Goal: Task Accomplishment & Management: Manage account settings

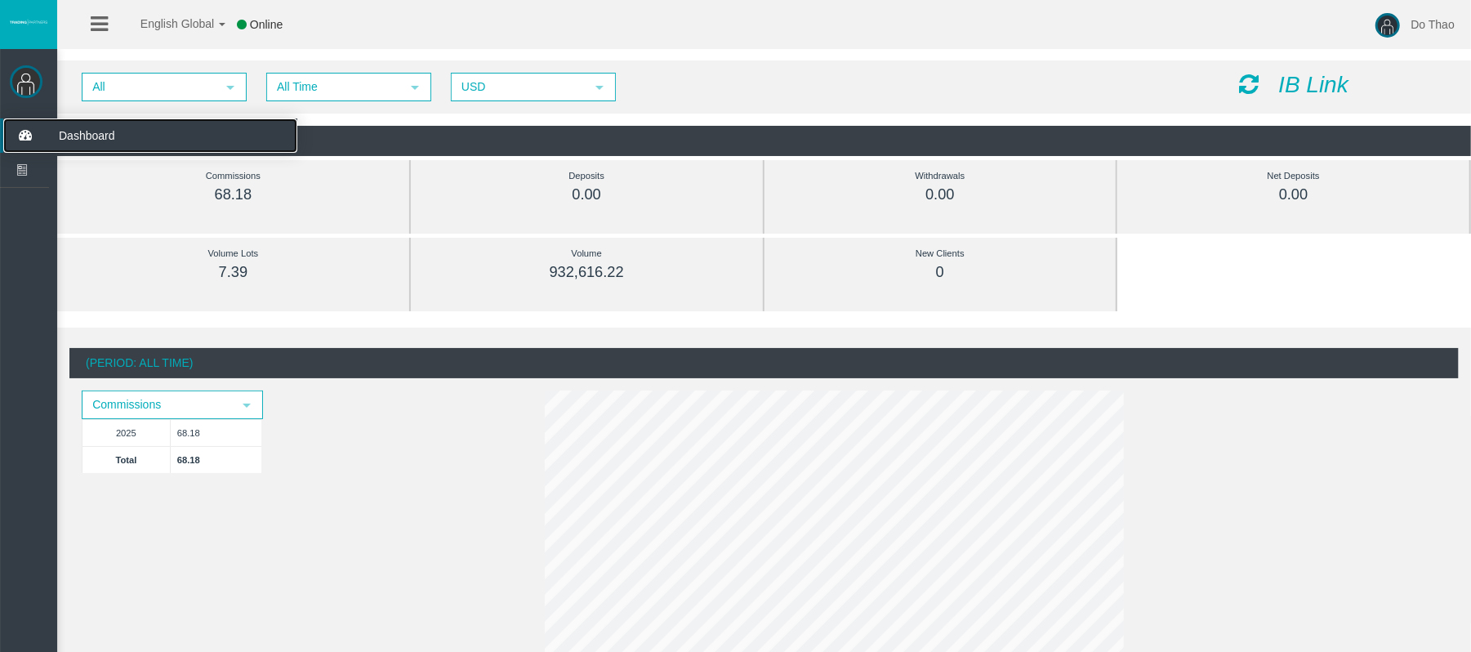
click at [65, 136] on span "Dashboard" at bounding box center [127, 135] width 160 height 34
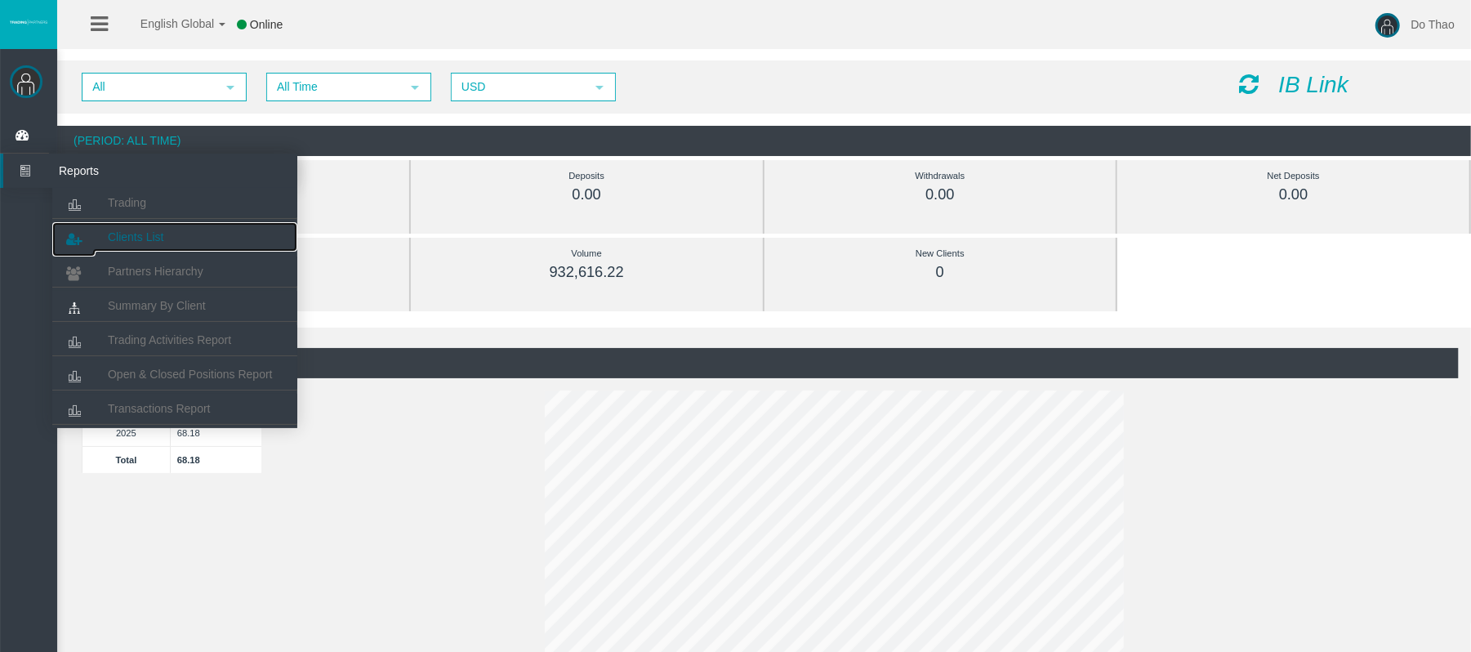
click at [118, 238] on span "Clients List" at bounding box center [136, 236] width 56 height 13
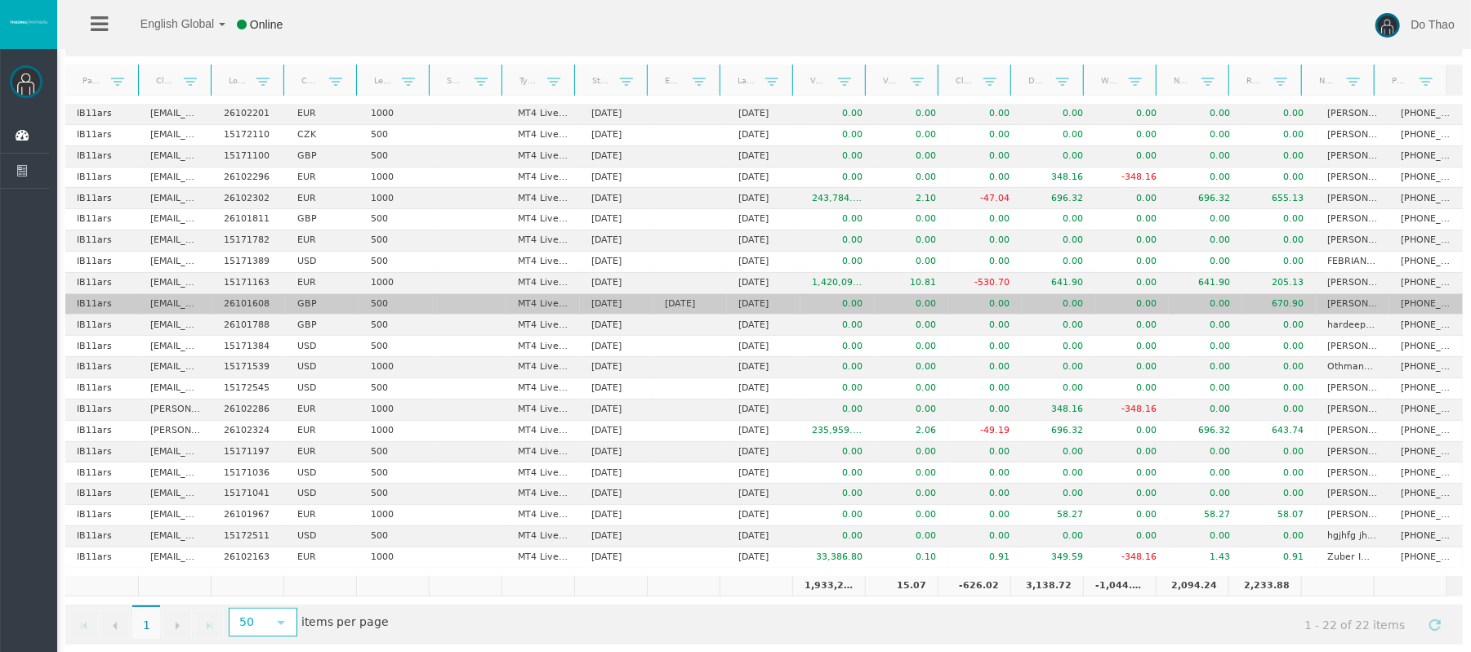
scroll to position [134, 0]
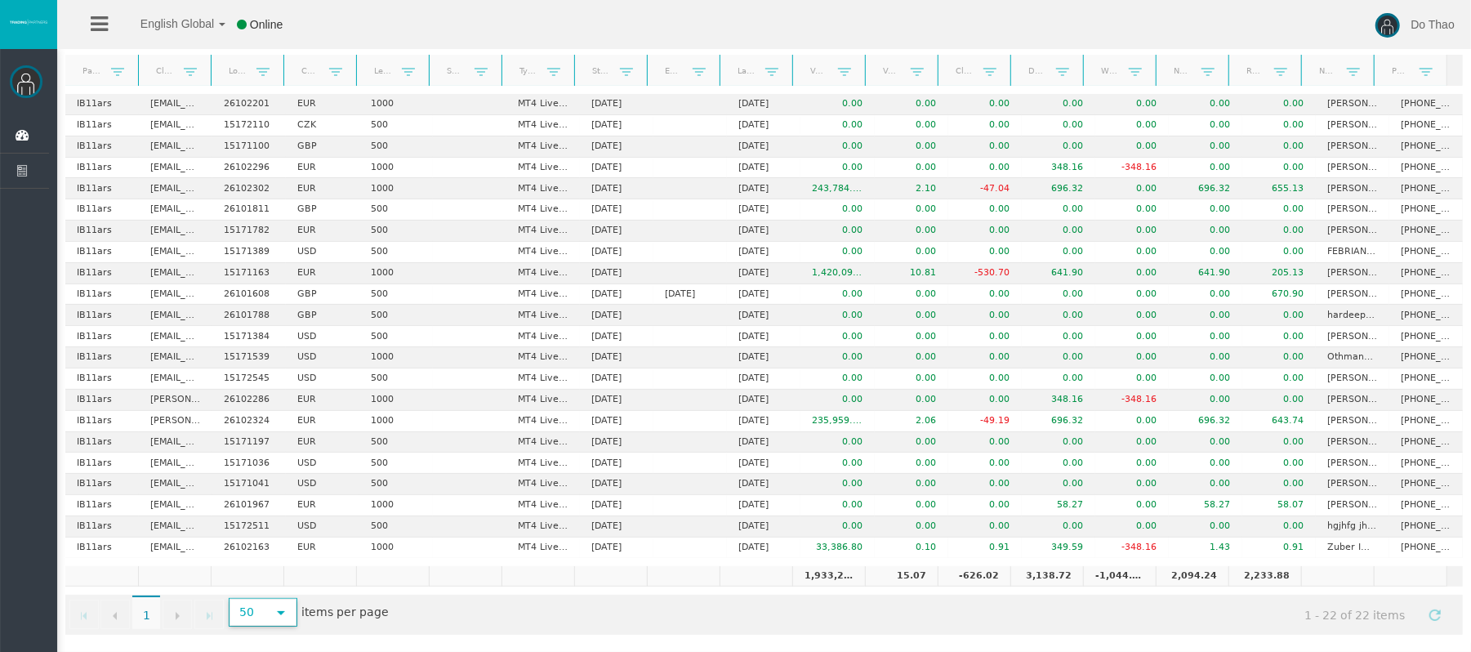
click at [274, 621] on span "select" at bounding box center [280, 611] width 29 height 25
click at [273, 562] on li "500" at bounding box center [264, 564] width 65 height 26
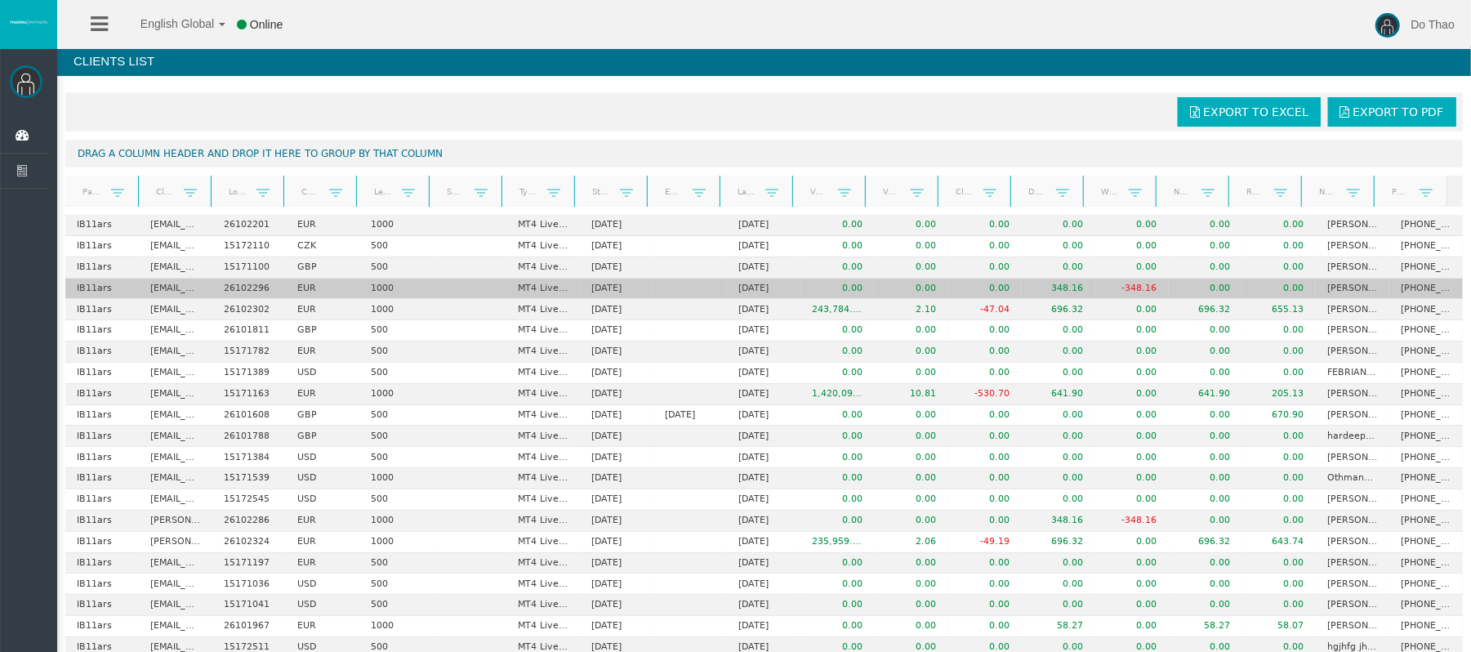
scroll to position [0, 0]
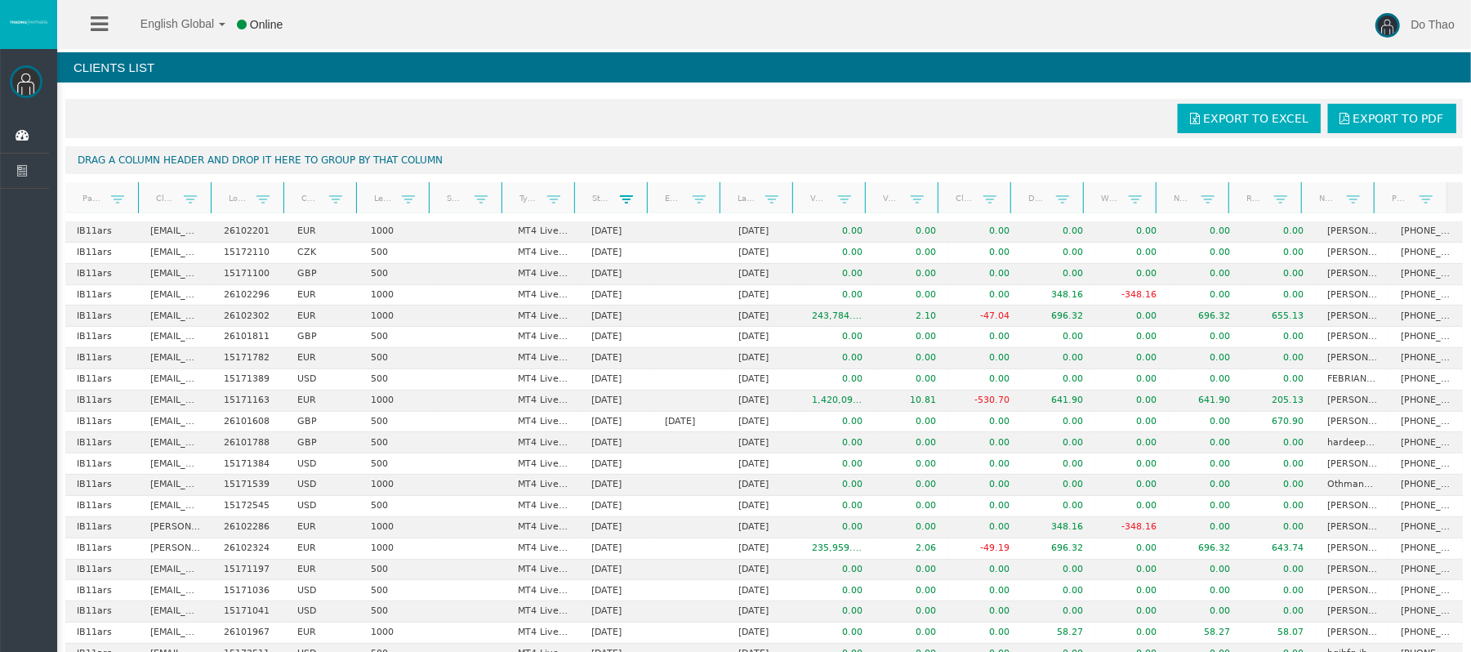
click at [620, 200] on span at bounding box center [626, 199] width 13 height 13
drag, startPoint x: 638, startPoint y: 233, endPoint x: 647, endPoint y: 248, distance: 17.9
click at [642, 242] on div "Show items with value that: Is equal to select Is equal to Is not equal to Is a…" at bounding box center [691, 279] width 158 height 119
click at [647, 248] on span "Is equal to" at bounding box center [674, 250] width 120 height 25
click at [620, 201] on span at bounding box center [626, 199] width 13 height 13
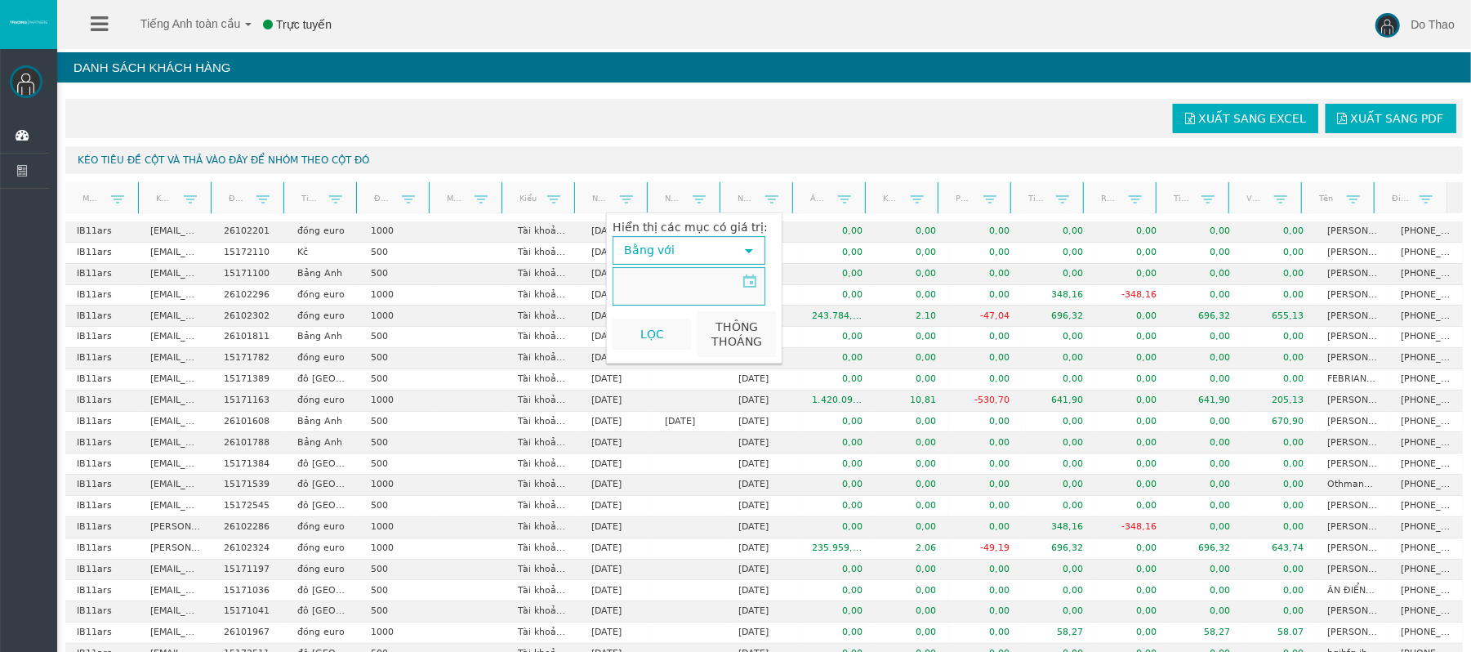
click at [665, 252] on font "Bằng với" at bounding box center [649, 249] width 51 height 13
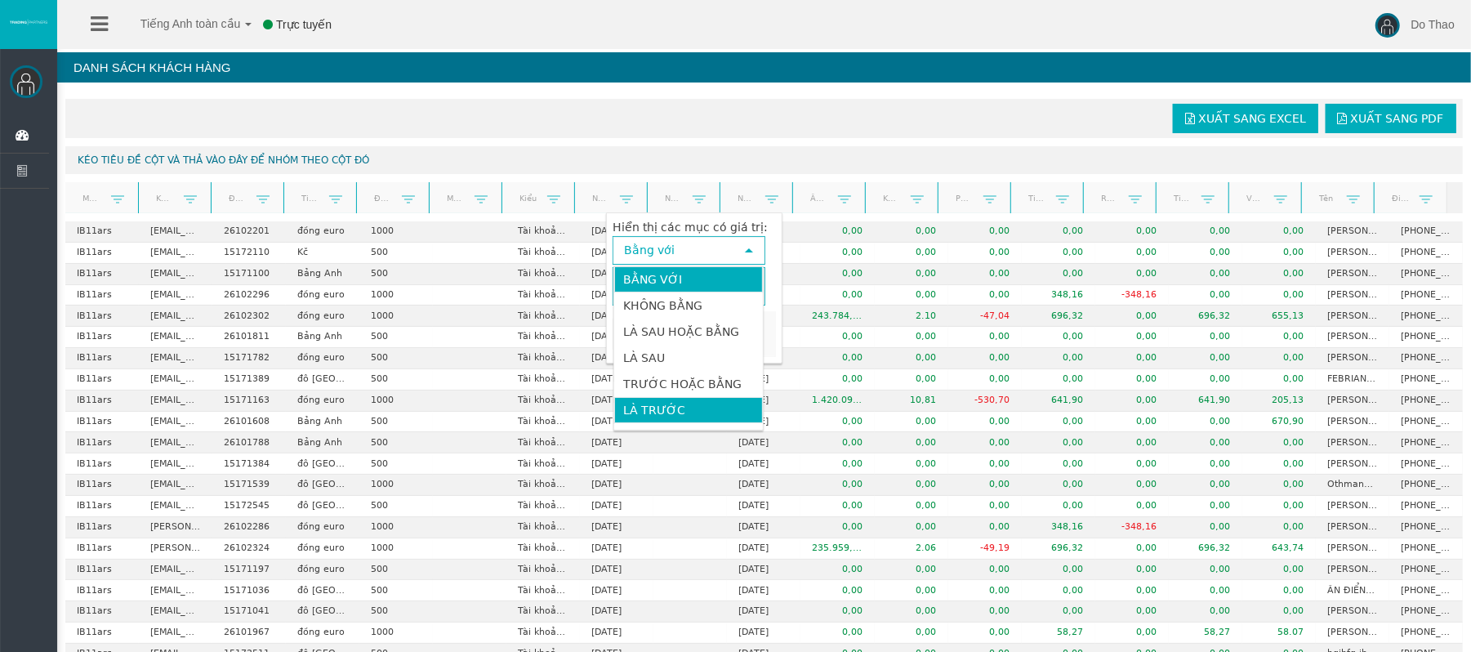
click at [684, 416] on font "Là trước" at bounding box center [654, 409] width 62 height 13
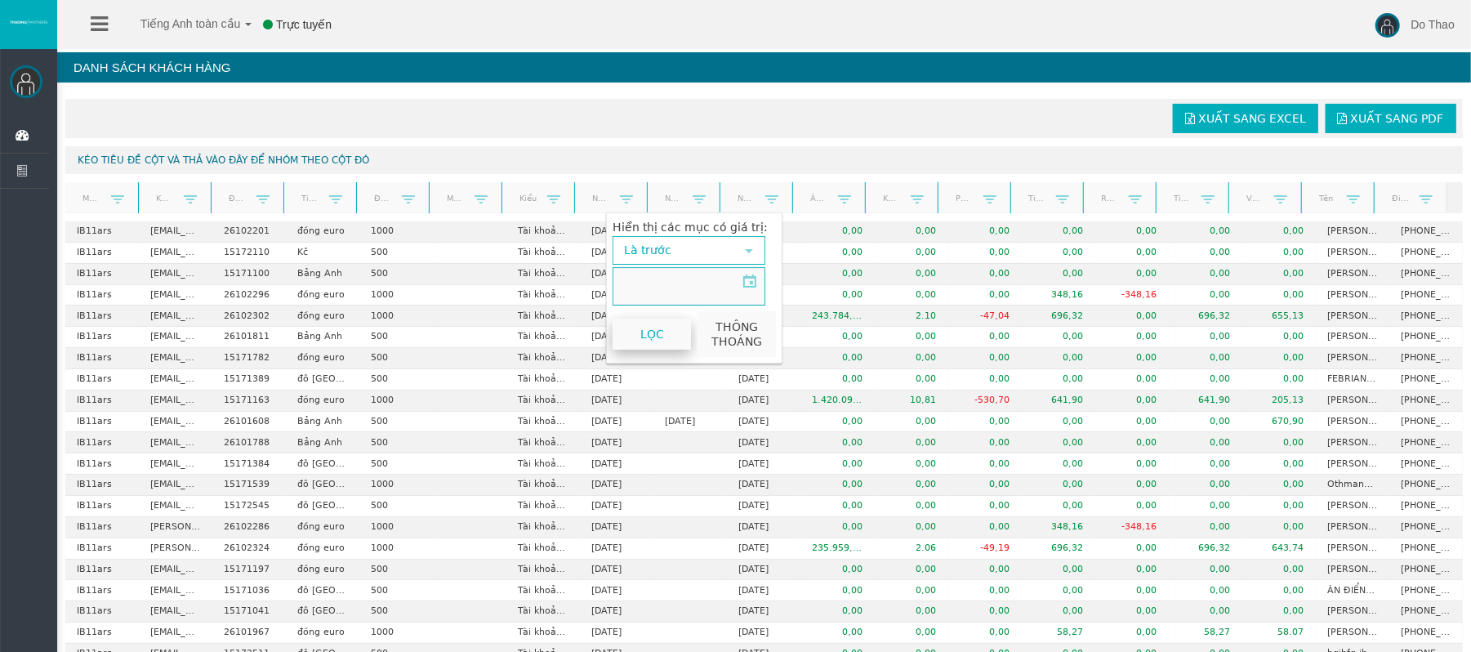
click at [667, 347] on button "Lọc" at bounding box center [651, 333] width 78 height 31
click at [620, 206] on span at bounding box center [626, 199] width 13 height 13
click at [738, 258] on span "lựa chọn" at bounding box center [748, 250] width 29 height 25
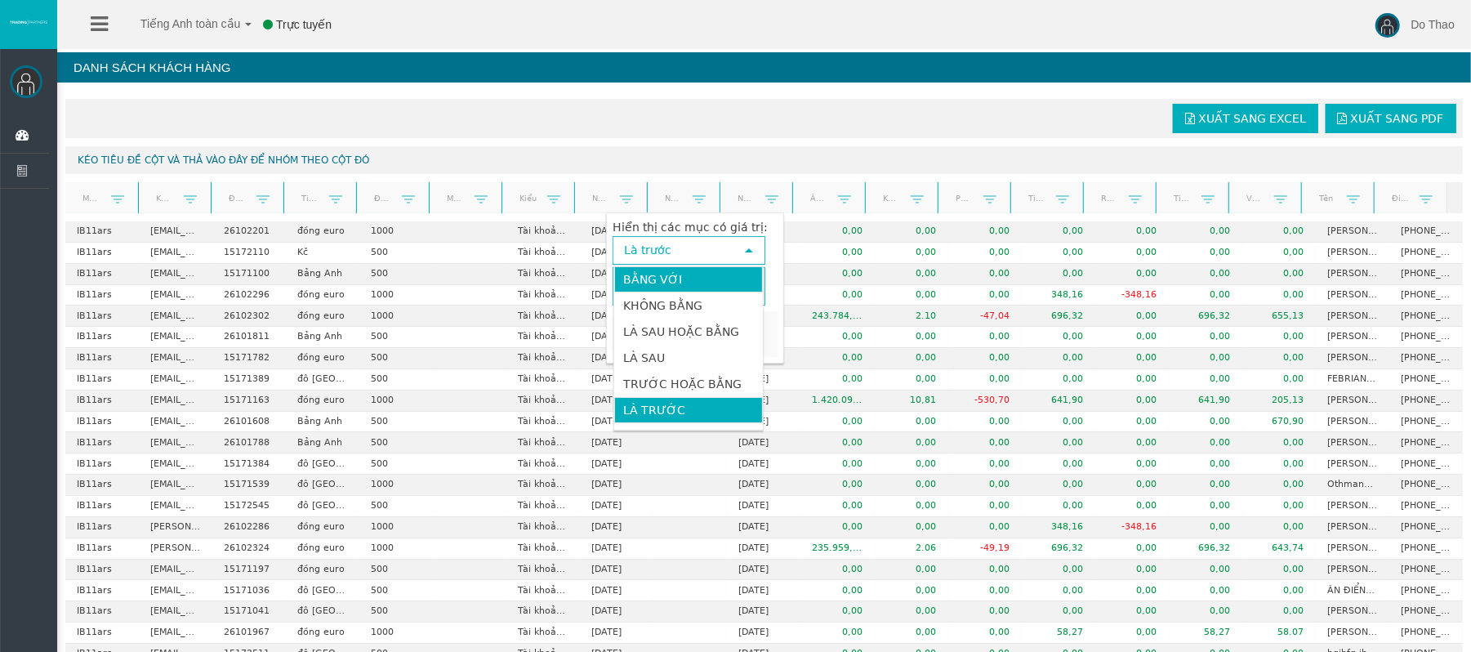
click at [706, 284] on li "Bằng với" at bounding box center [688, 279] width 149 height 26
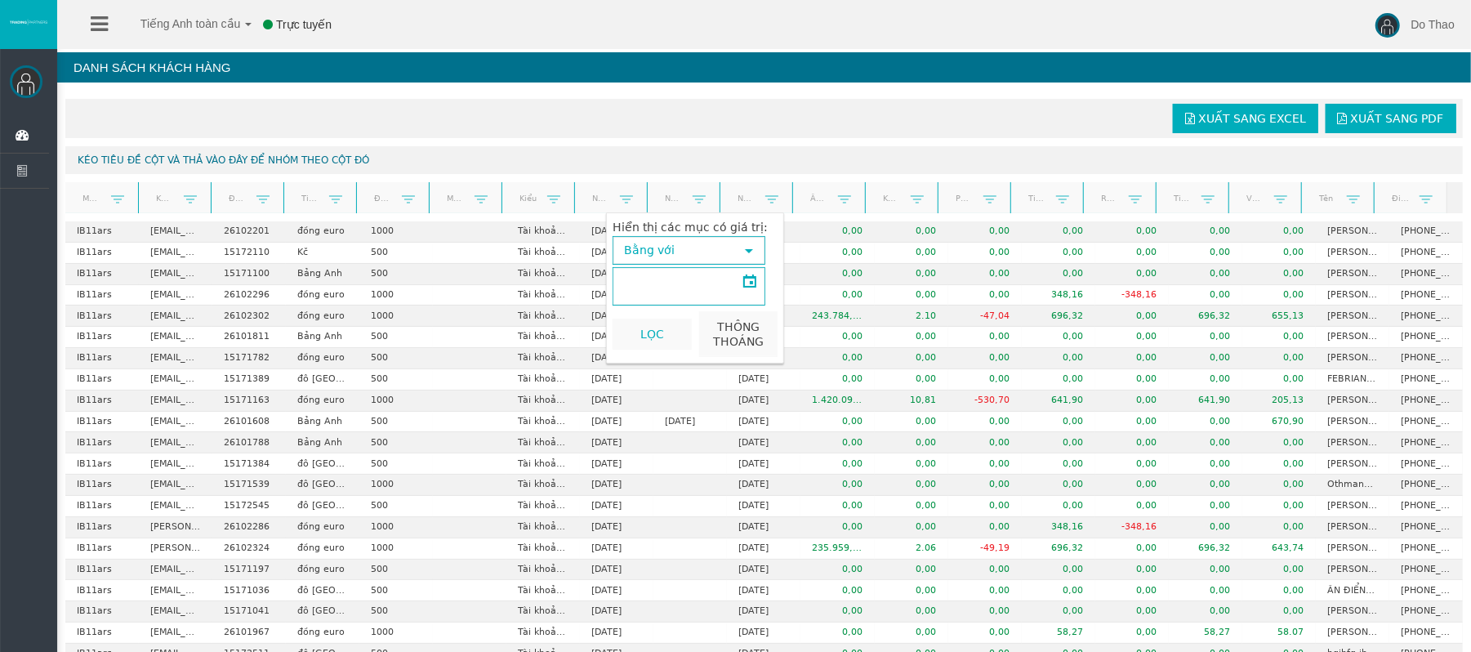
click at [752, 285] on span "lựa chọn" at bounding box center [749, 280] width 13 height 13
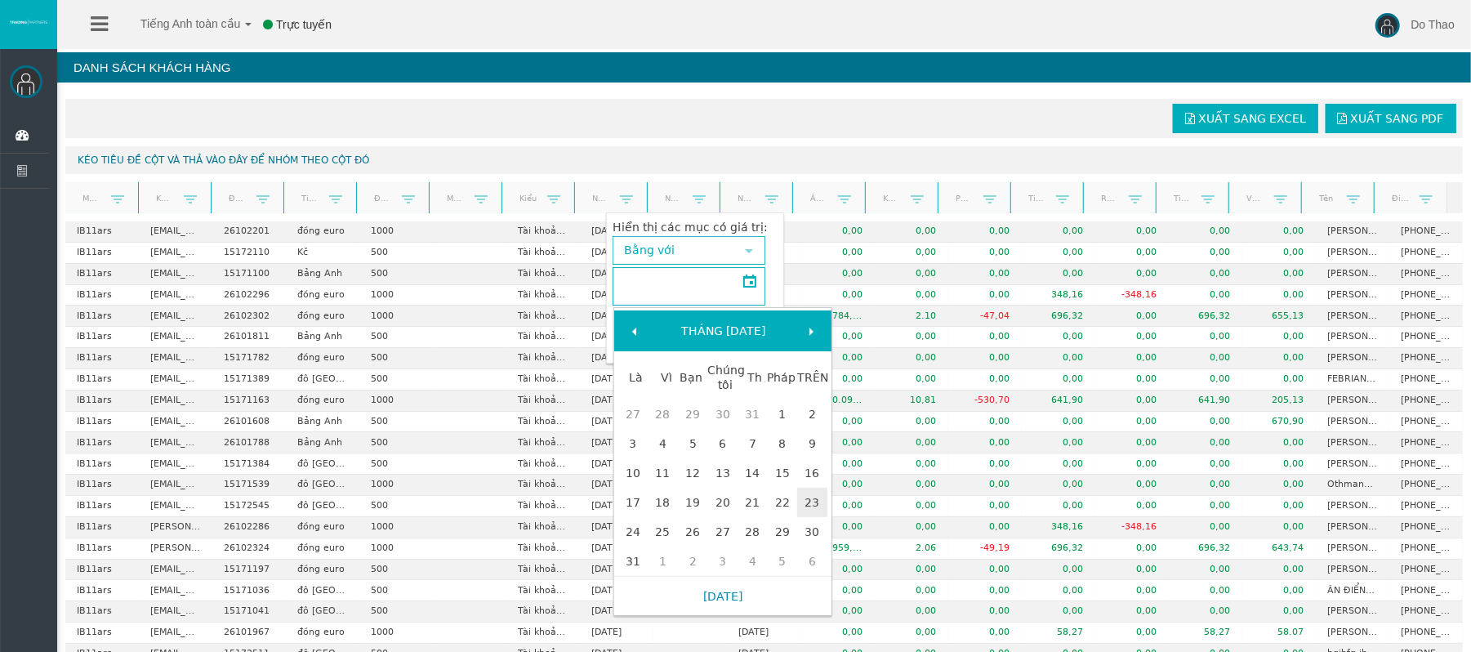
click at [693, 327] on font "Tháng [DATE]" at bounding box center [723, 330] width 84 height 13
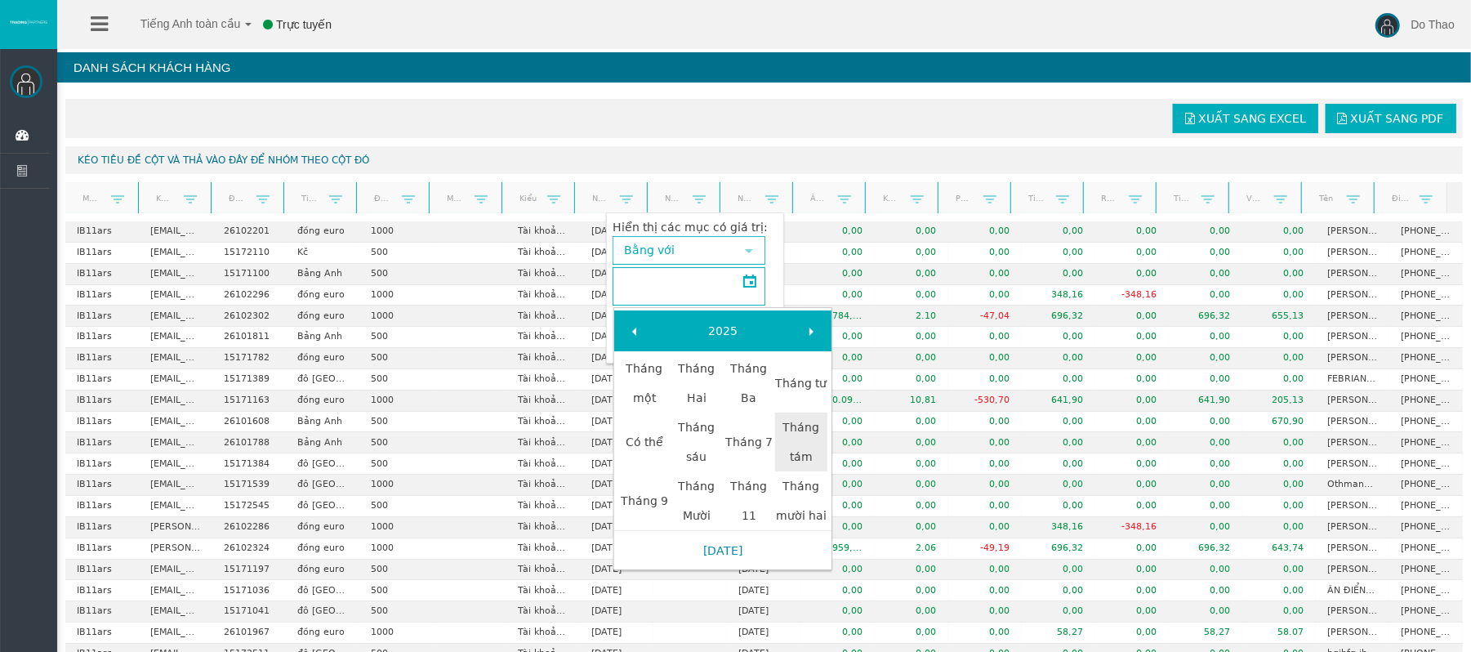
click at [657, 288] on input "text" at bounding box center [679, 286] width 130 height 35
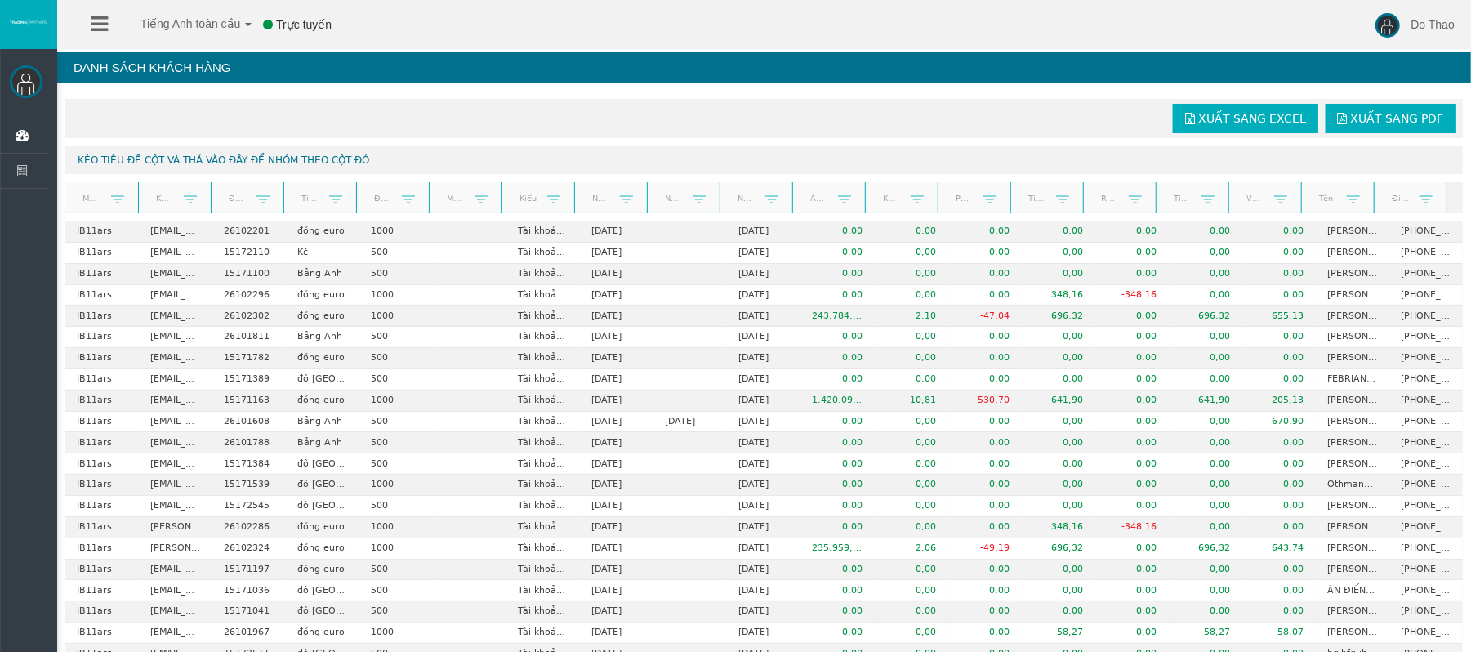
click at [792, 209] on th "Âm lượng" at bounding box center [828, 198] width 73 height 32
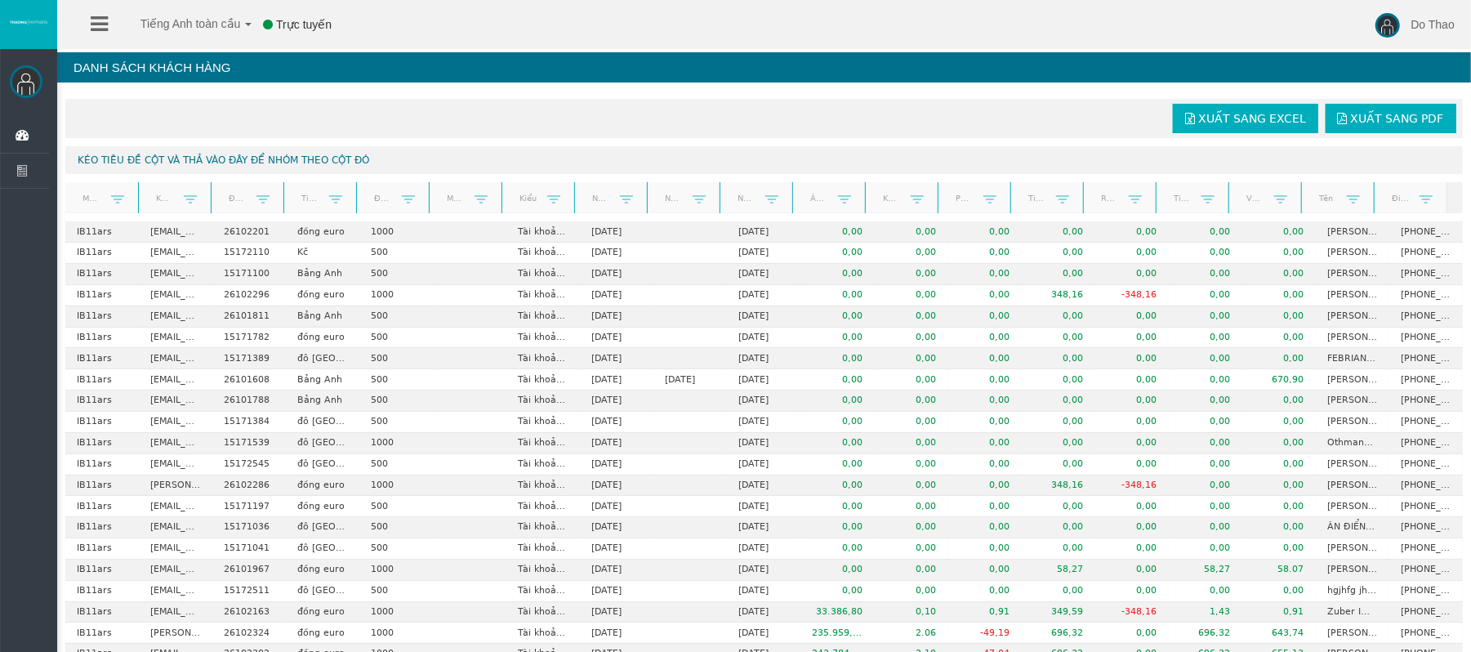
click at [772, 204] on link at bounding box center [772, 200] width 27 height 24
click at [775, 214] on th "Ngày giao dịch cuối cùng" at bounding box center [755, 198] width 73 height 32
click at [634, 216] on div "Xuất sang Excel Xuất sang PDF Kéo tiêu đề cột và thả vào đây để nhóm theo cột đ…" at bounding box center [764, 431] width 1414 height 680
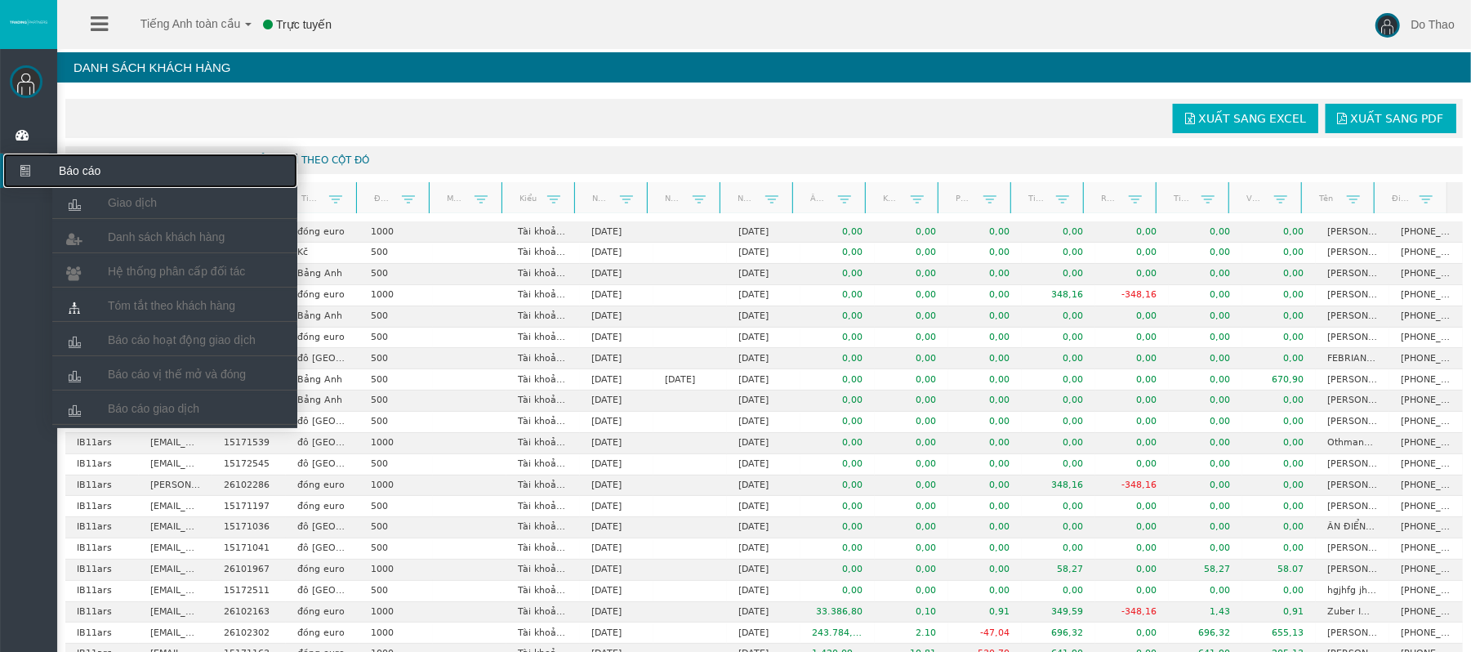
click at [98, 185] on span "Báo cáo" at bounding box center [127, 171] width 160 height 34
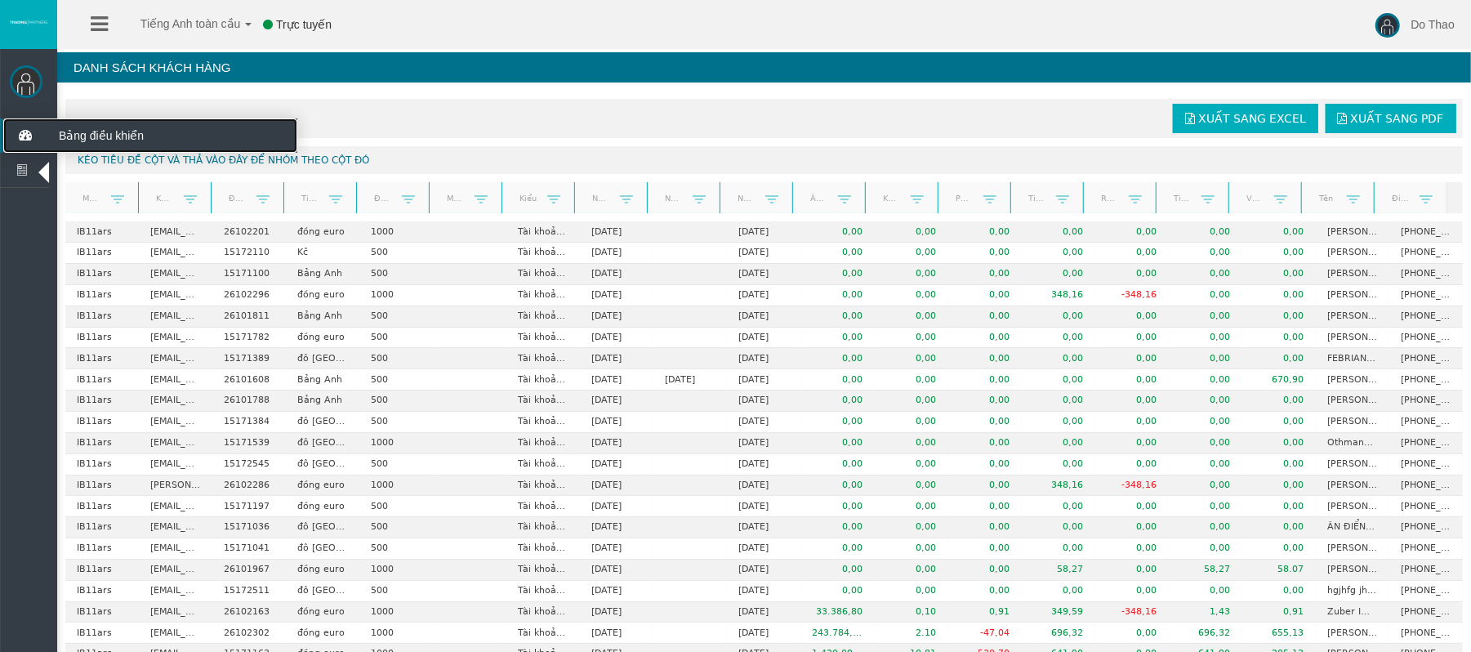
click at [27, 129] on icon at bounding box center [24, 135] width 43 height 34
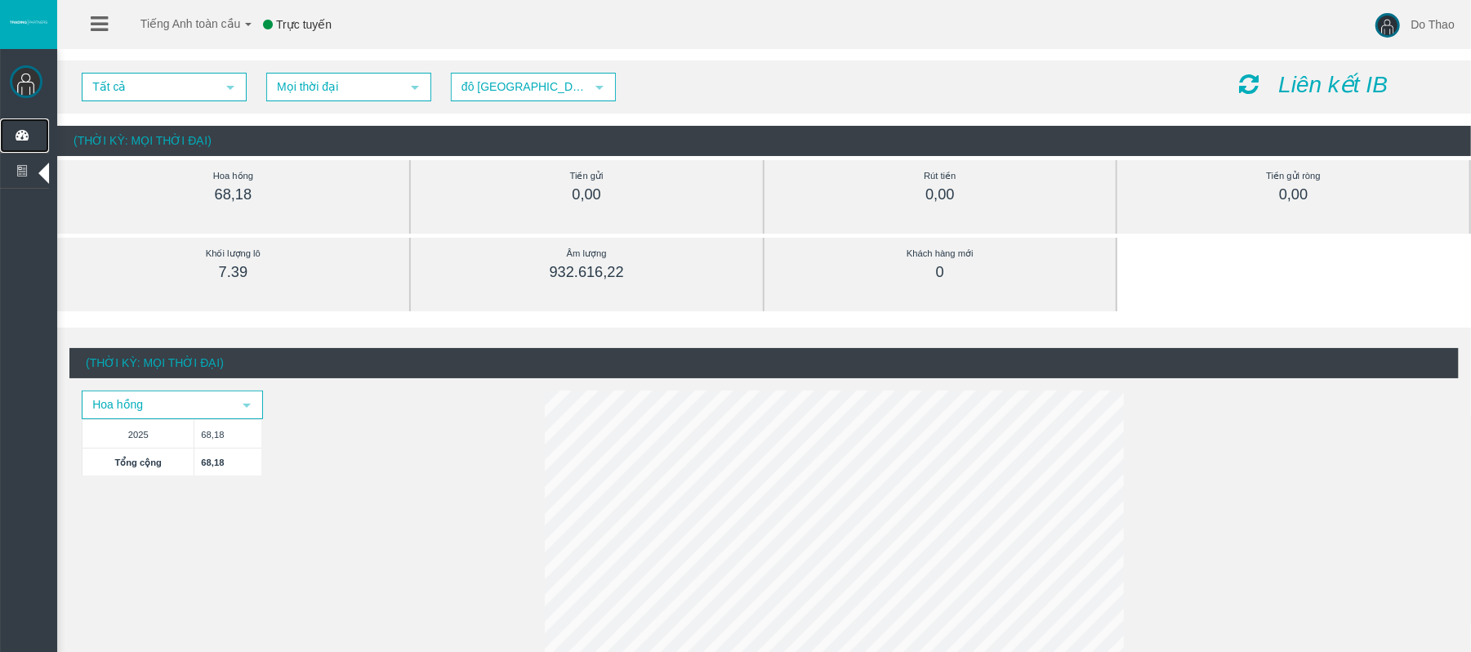
scroll to position [109, 0]
